Goal: Find contact information: Obtain details needed to contact an individual or organization

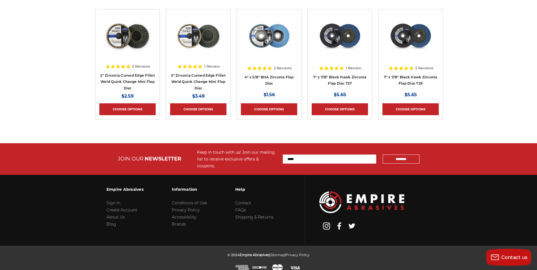
scroll to position [1812, 0]
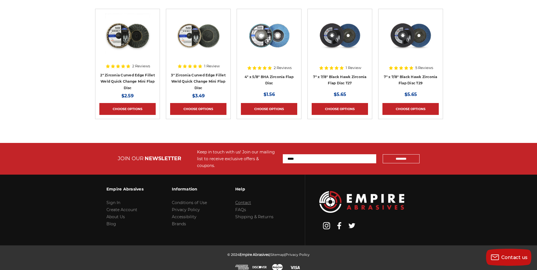
click at [241, 200] on link "Contact" at bounding box center [243, 202] width 16 height 5
